Goal: Task Accomplishment & Management: Manage account settings

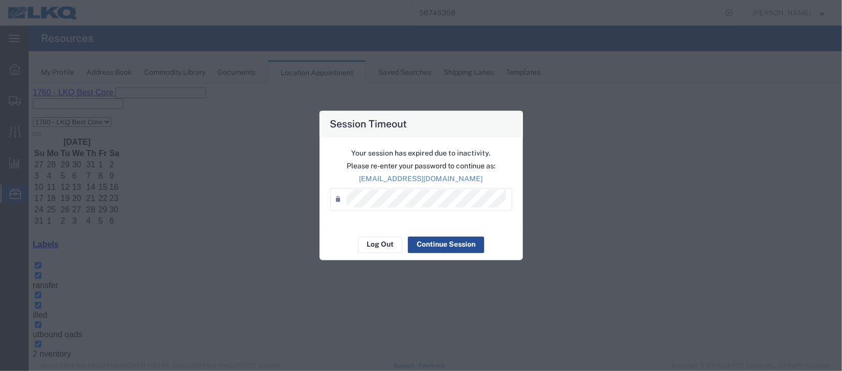
scroll to position [240, 0]
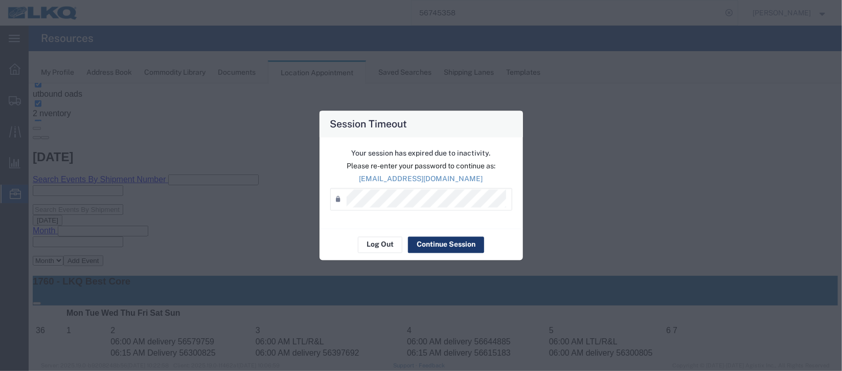
click at [443, 242] on button "Continue Session" at bounding box center [446, 244] width 76 height 16
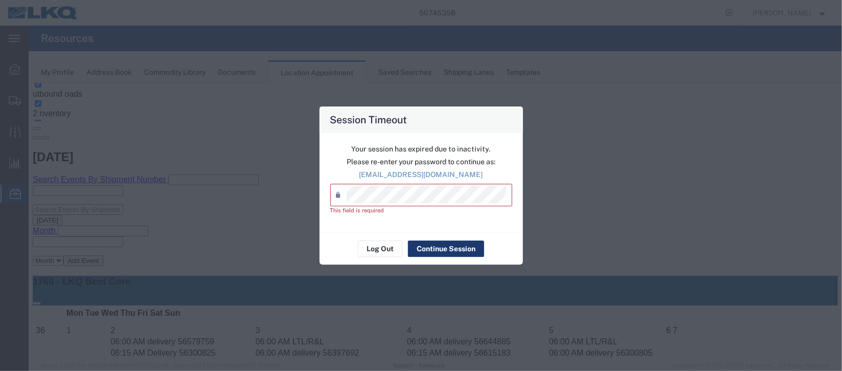
click at [443, 244] on button "Continue Session" at bounding box center [446, 248] width 76 height 16
click at [443, 246] on button "Continue Session" at bounding box center [446, 248] width 76 height 16
click at [380, 251] on button "Log Out" at bounding box center [380, 248] width 44 height 16
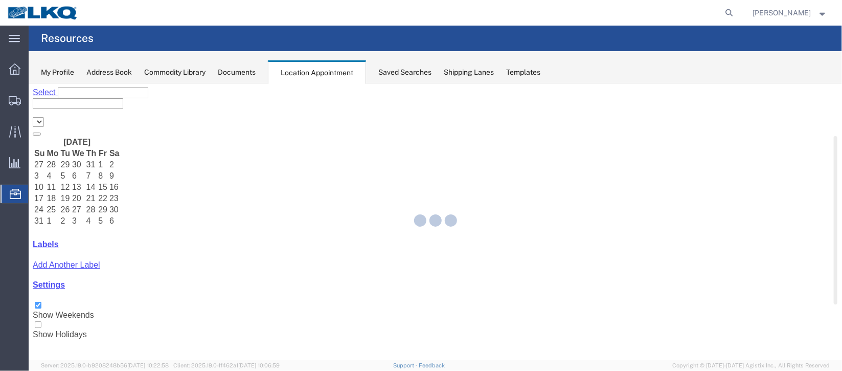
select select "27634"
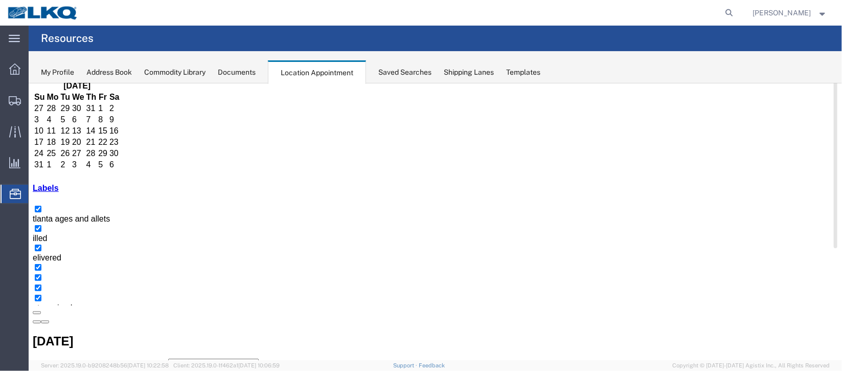
scroll to position [76, 0]
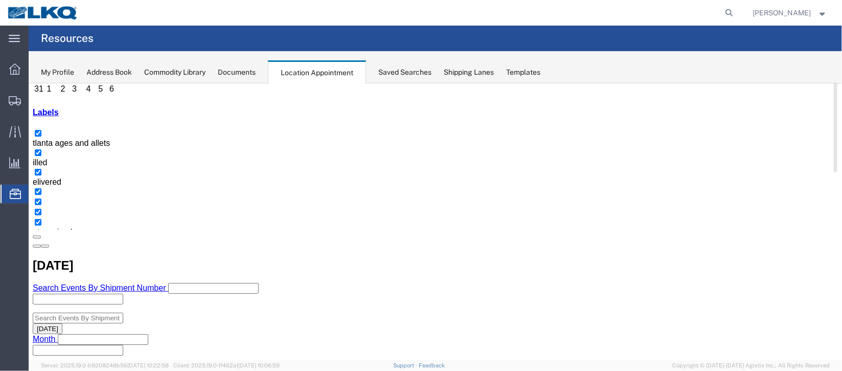
scroll to position [153, 0]
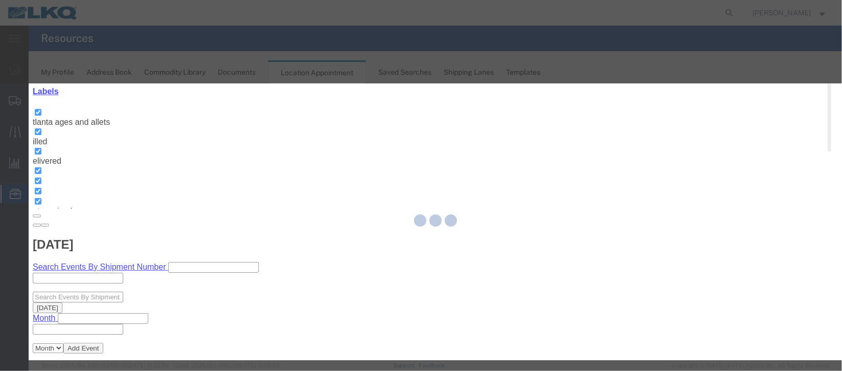
select select
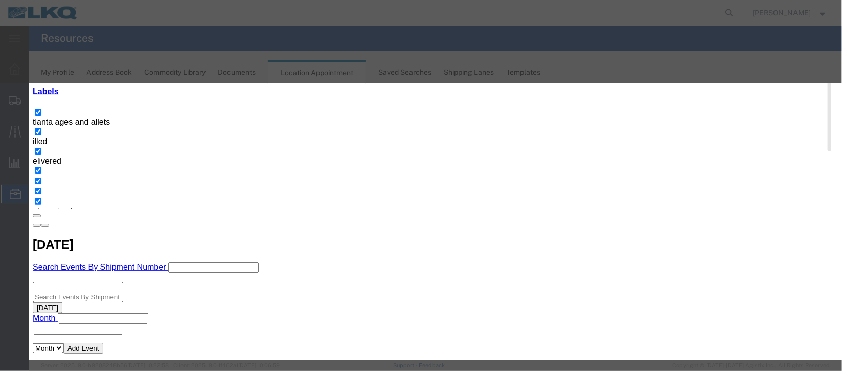
scroll to position [130, 0]
type input "de"
select select "40"
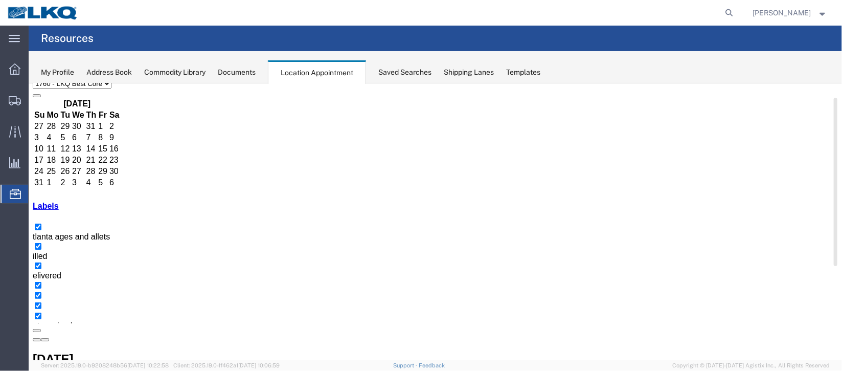
scroll to position [87, 0]
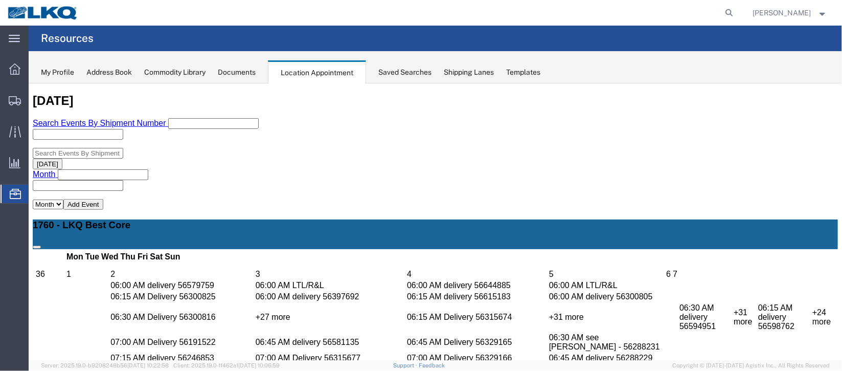
scroll to position [317, 0]
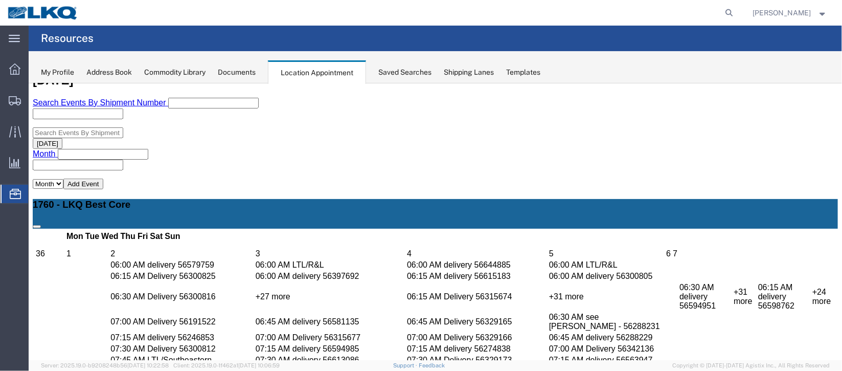
select select "100"
select select "1"
select select
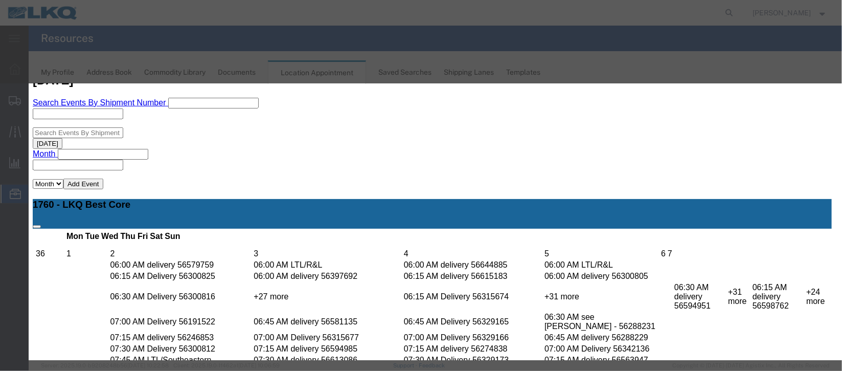
scroll to position [130, 0]
type input "de"
select select "40"
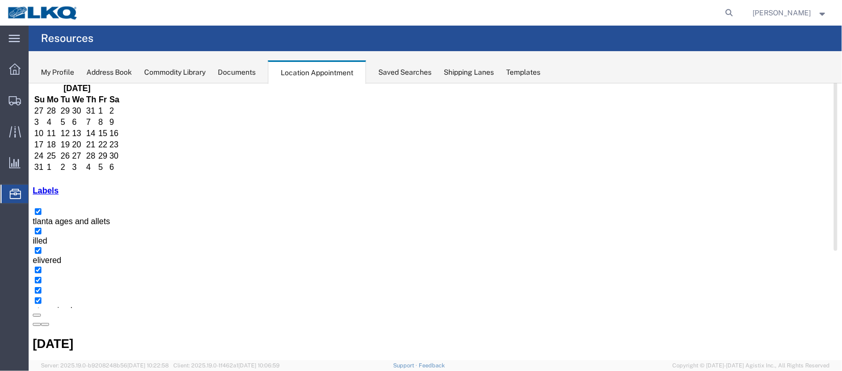
scroll to position [87, 0]
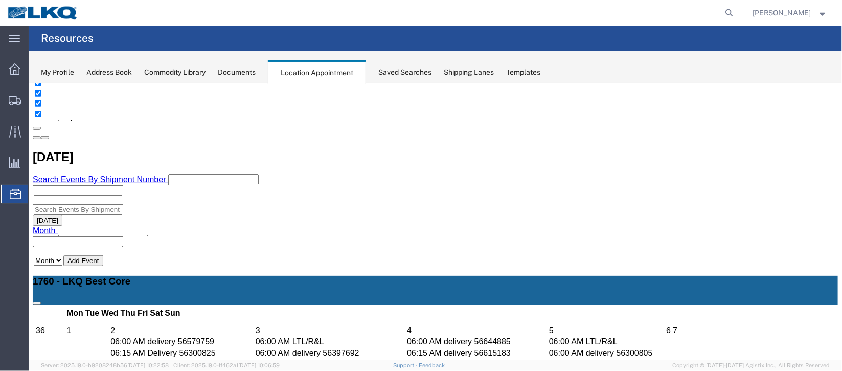
select select "1"
select select "24"
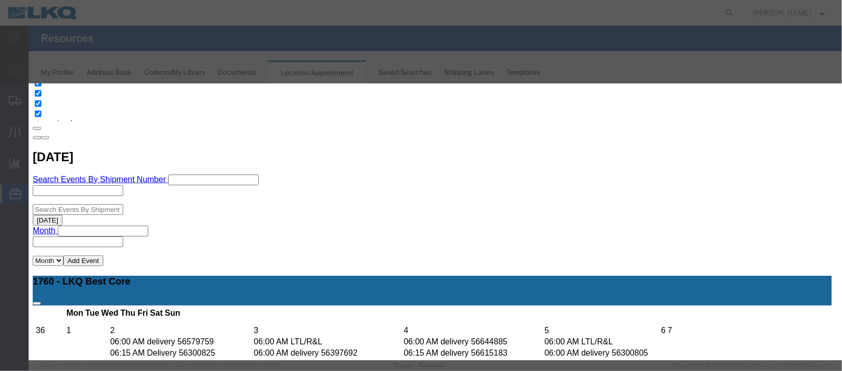
scroll to position [125, 0]
type input "de"
select select "40"
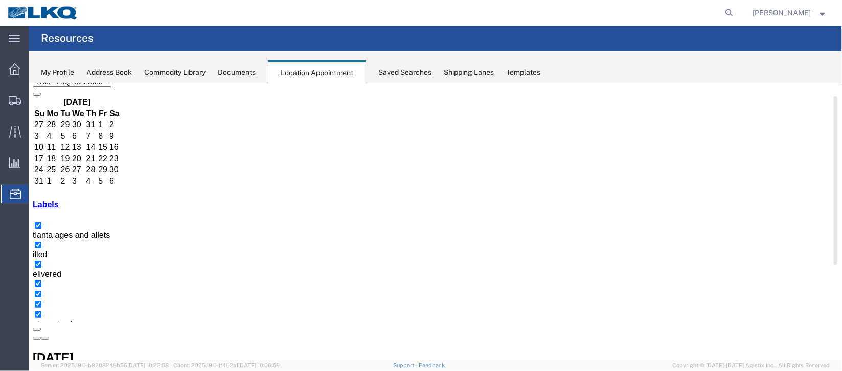
scroll to position [87, 0]
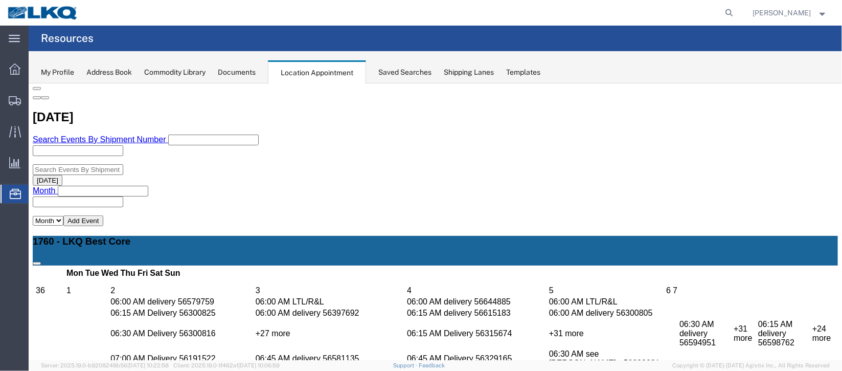
scroll to position [317, 0]
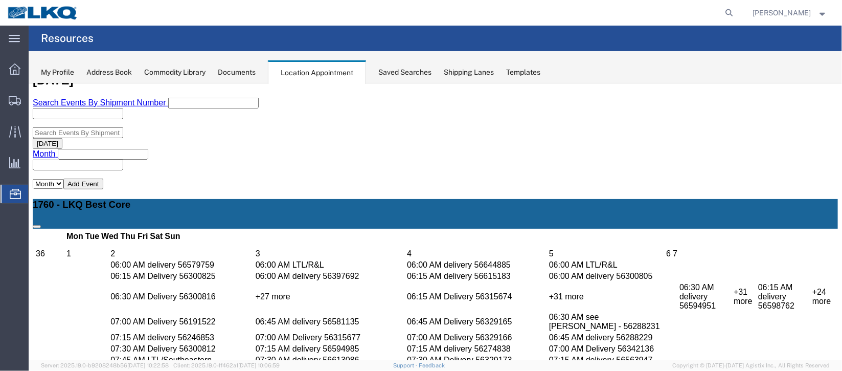
select select "1"
select select
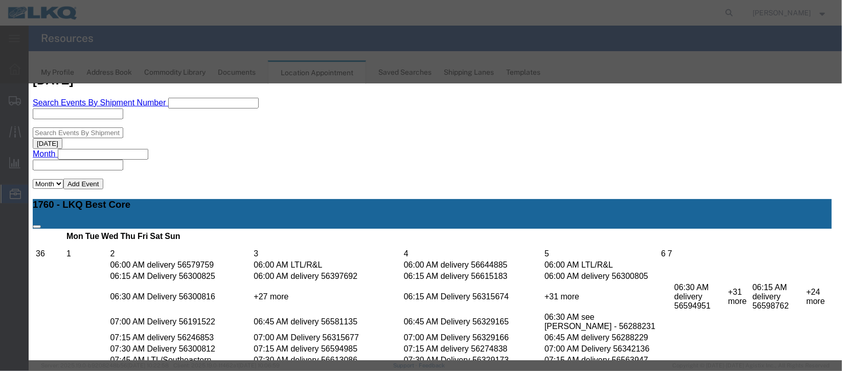
select select
drag, startPoint x: 496, startPoint y: 200, endPoint x: 490, endPoint y: 200, distance: 6.1
select select "40"
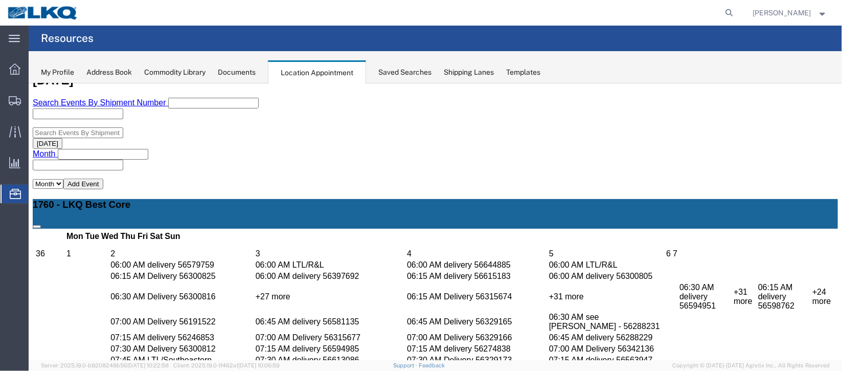
scroll to position [0, 0]
